Goal: Task Accomplishment & Management: Complete application form

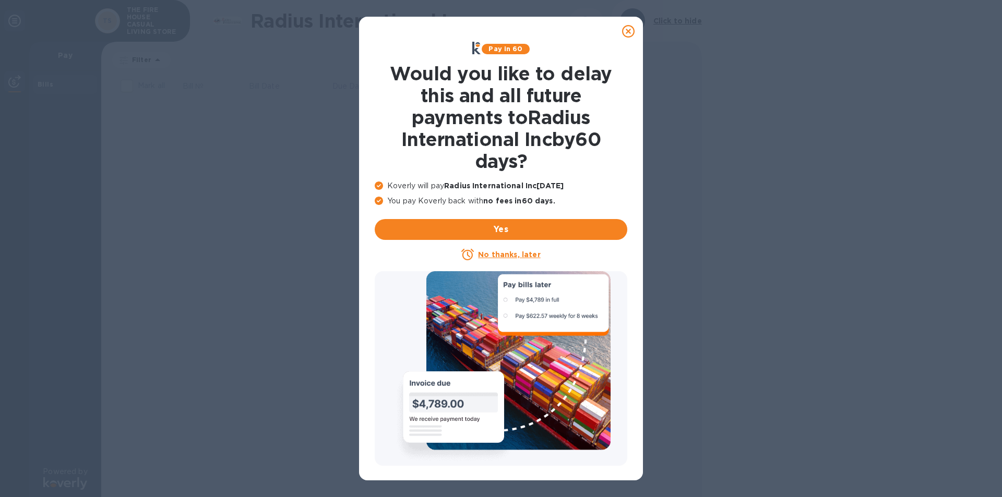
click at [628, 27] on icon at bounding box center [628, 31] width 13 height 13
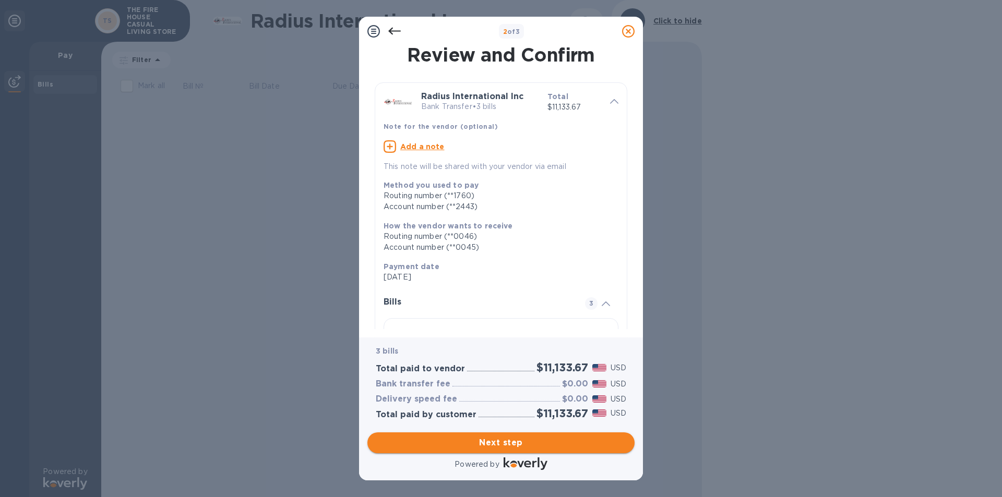
click at [497, 442] on span "Next step" at bounding box center [501, 443] width 250 height 13
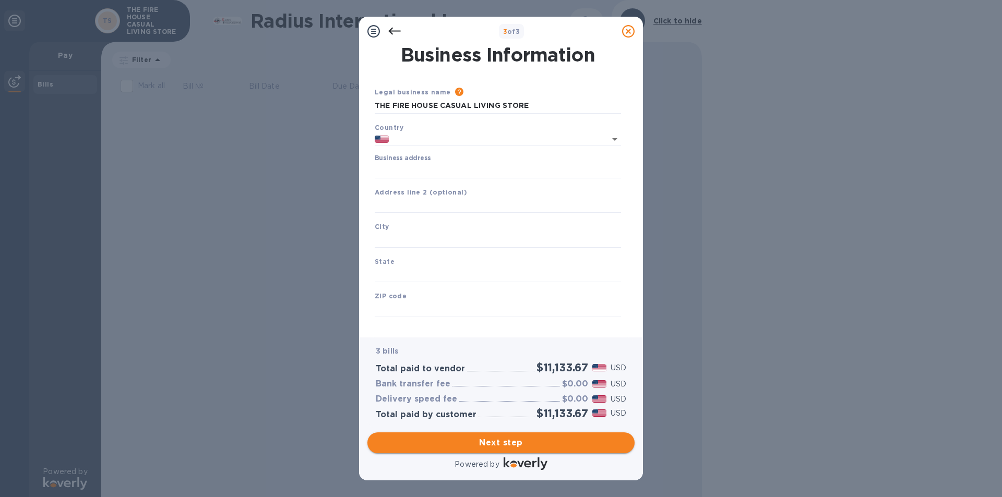
type input "[GEOGRAPHIC_DATA]"
click at [423, 170] on input "Business address" at bounding box center [498, 171] width 246 height 16
type input "[STREET_ADDRESS][PERSON_NAME]"
click at [411, 238] on input "text" at bounding box center [498, 240] width 246 height 16
type input "Charlotte"
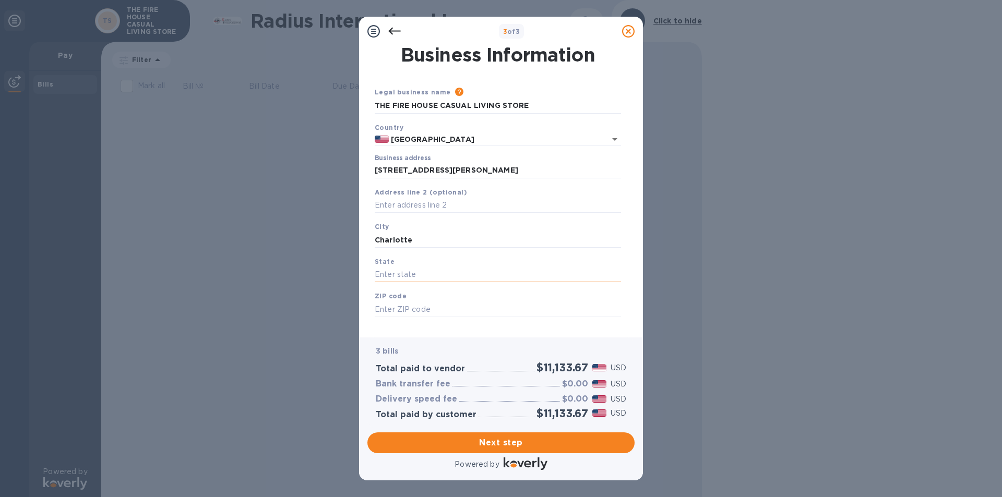
click at [391, 271] on input "text" at bounding box center [498, 275] width 246 height 16
type input "NC"
click at [407, 308] on input "text" at bounding box center [498, 309] width 246 height 16
type input "28269"
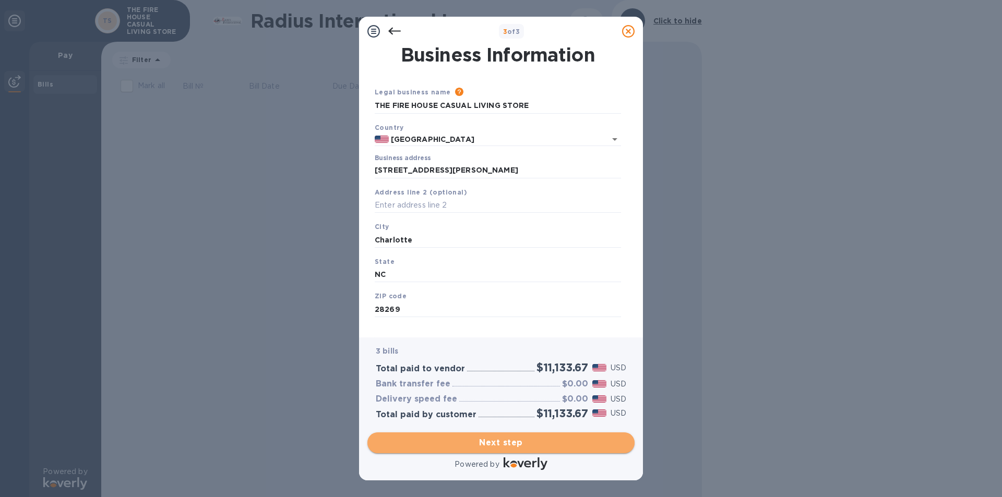
click at [512, 441] on span "Next step" at bounding box center [501, 443] width 250 height 13
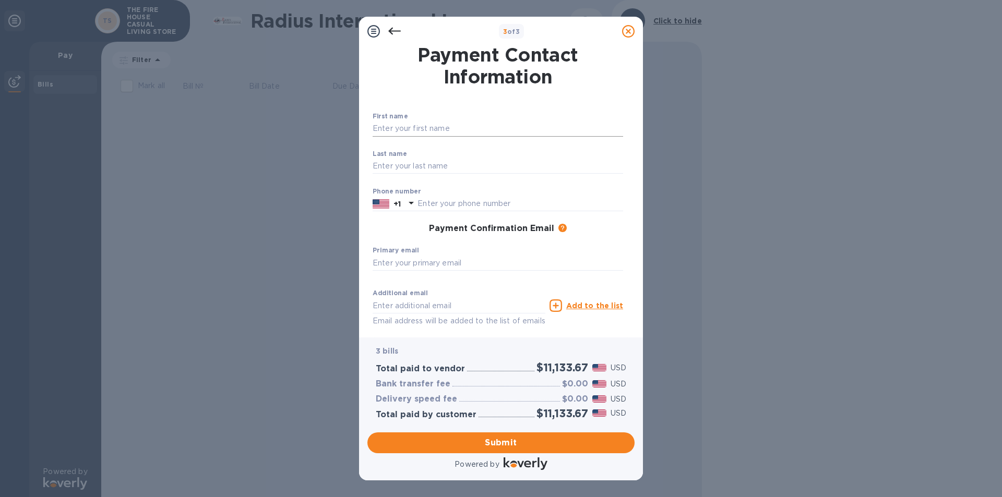
click at [424, 130] on input "text" at bounding box center [497, 129] width 250 height 16
type input "[PERSON_NAME]"
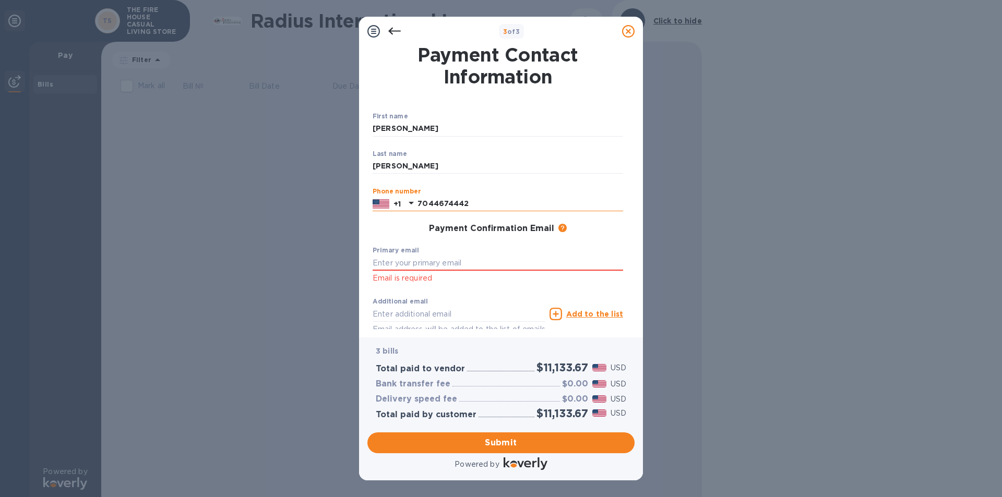
click at [486, 203] on input "7044674442" at bounding box center [520, 204] width 206 height 16
type input "9802026549"
click at [422, 261] on input "text" at bounding box center [497, 263] width 250 height 16
type input "[PERSON_NAME][EMAIL_ADDRESS][DOMAIN_NAME]"
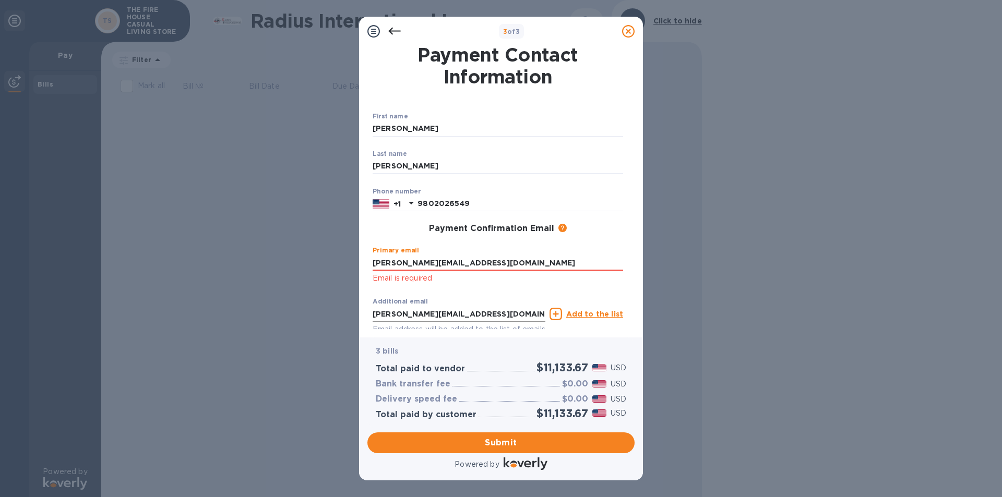
scroll to position [54, 0]
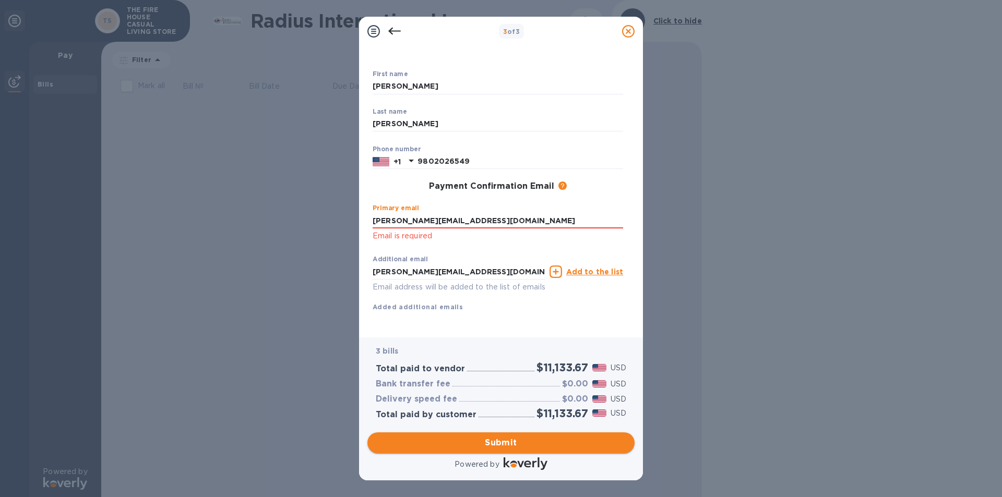
click at [506, 440] on span "Submit" at bounding box center [501, 443] width 250 height 13
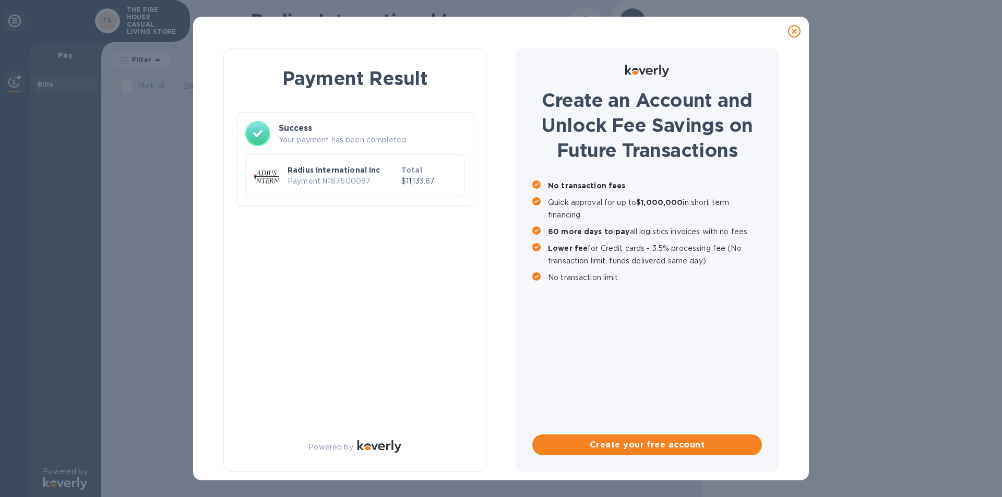
scroll to position [0, 0]
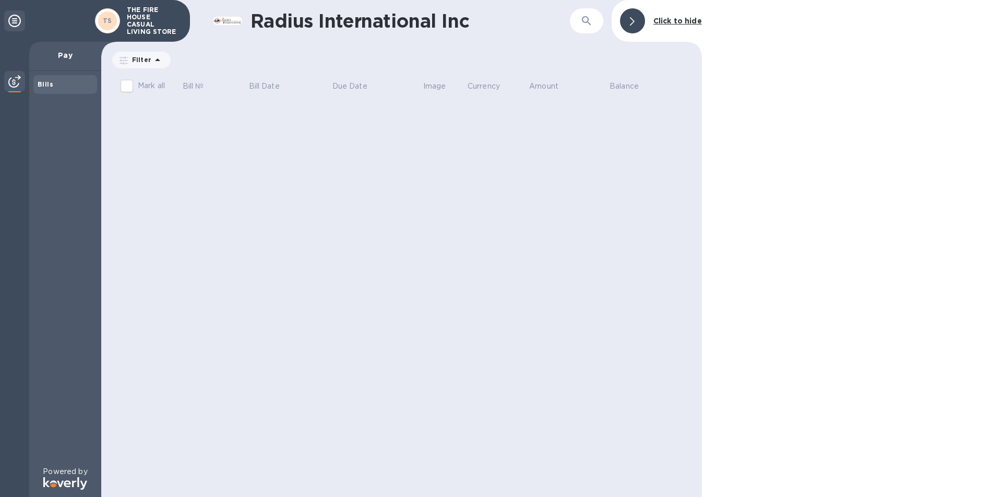
click at [11, 19] on icon at bounding box center [14, 21] width 13 height 13
